Goal: Task Accomplishment & Management: Manage account settings

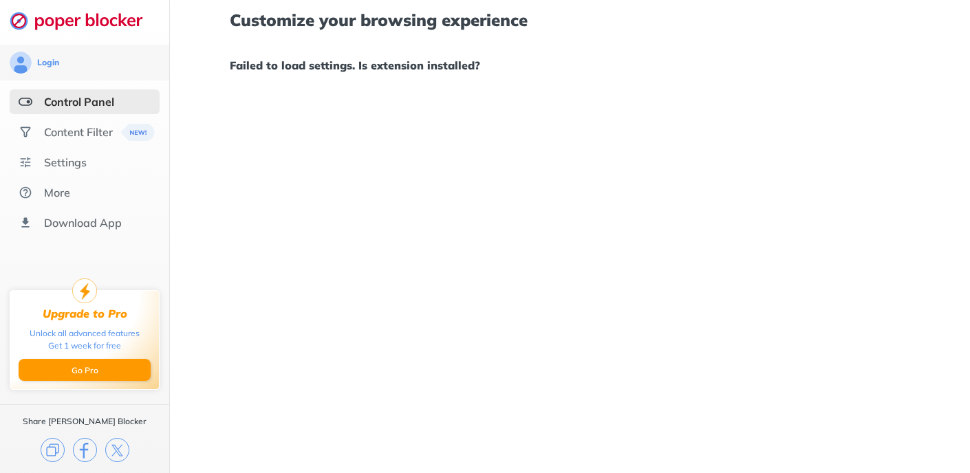
click at [392, 218] on div "Customize your browsing experience Failed to load settings. Is extension instal…" at bounding box center [570, 236] width 800 height 473
click at [44, 23] on img at bounding box center [84, 20] width 148 height 19
click at [53, 167] on div "Settings" at bounding box center [65, 162] width 43 height 14
click at [91, 133] on div "Content Filter" at bounding box center [78, 132] width 69 height 14
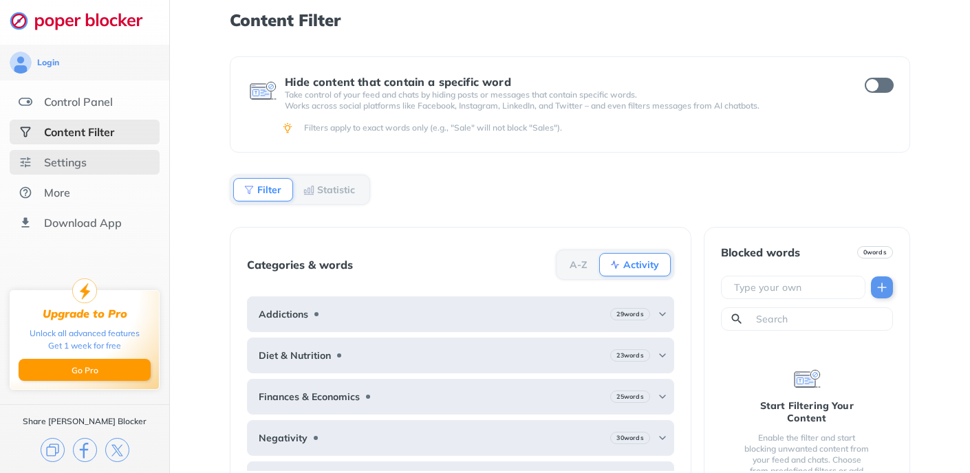
click at [71, 165] on div "Settings" at bounding box center [65, 162] width 43 height 14
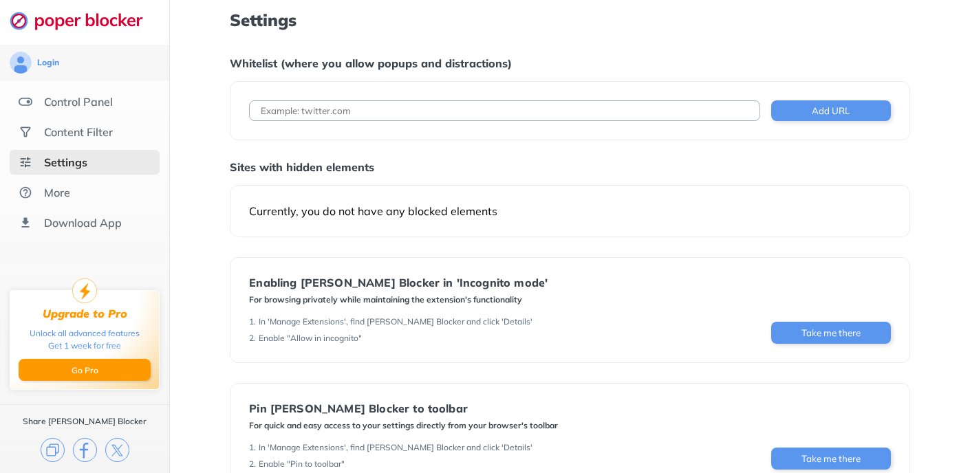
scroll to position [123, 0]
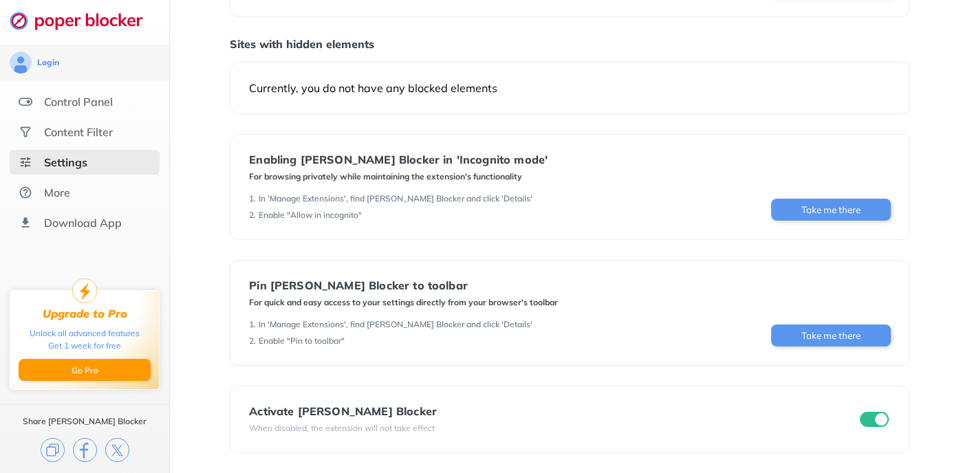
click at [864, 421] on input "checkbox" at bounding box center [874, 419] width 29 height 15
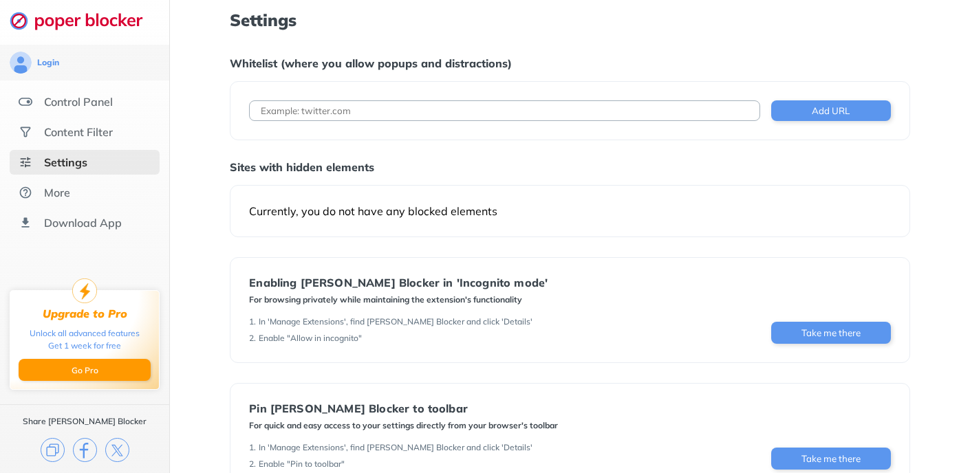
scroll to position [123, 0]
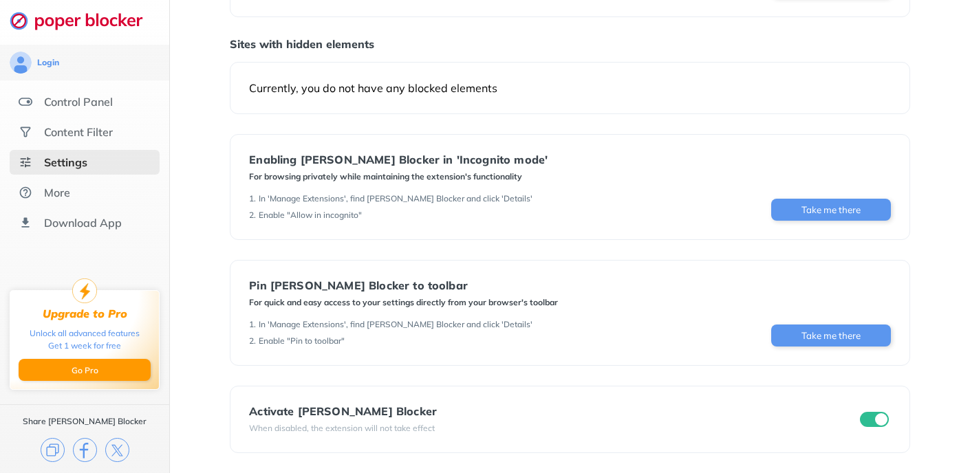
click at [875, 425] on input "checkbox" at bounding box center [874, 419] width 29 height 15
click at [819, 212] on button "Take me there" at bounding box center [831, 210] width 120 height 22
click at [52, 192] on div "More" at bounding box center [57, 193] width 26 height 14
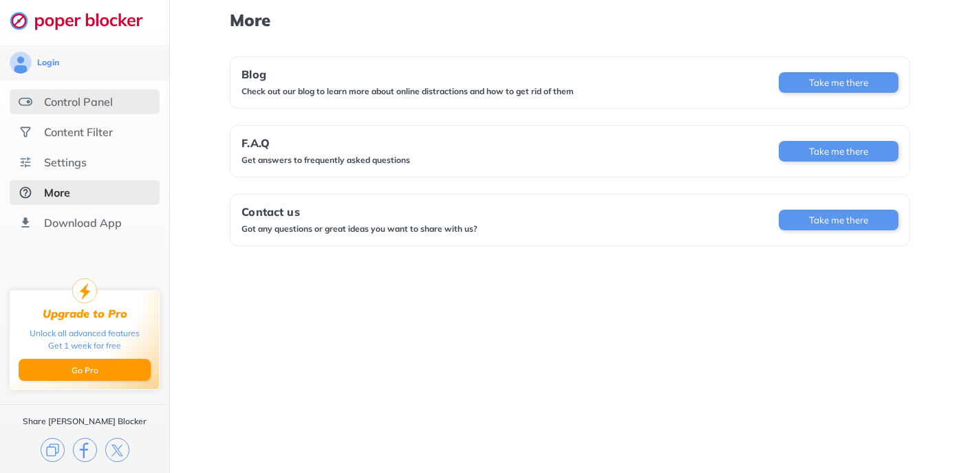
click at [67, 105] on div "Control Panel" at bounding box center [78, 102] width 69 height 14
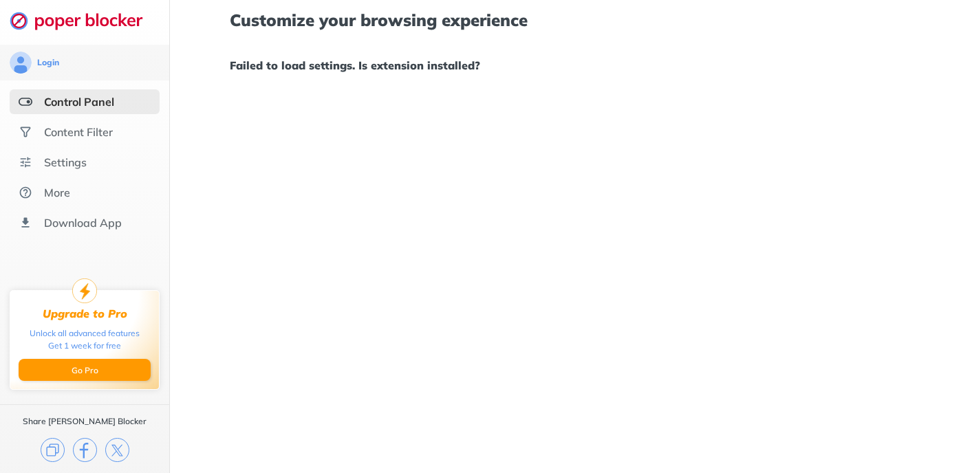
click at [37, 18] on img at bounding box center [84, 20] width 148 height 19
click at [22, 21] on img at bounding box center [84, 20] width 148 height 19
